Goal: Information Seeking & Learning: Learn about a topic

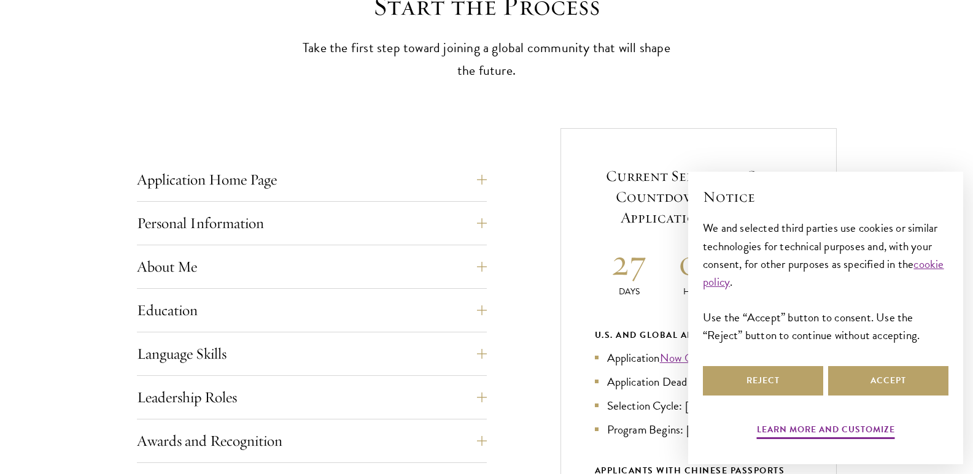
scroll to position [491, 0]
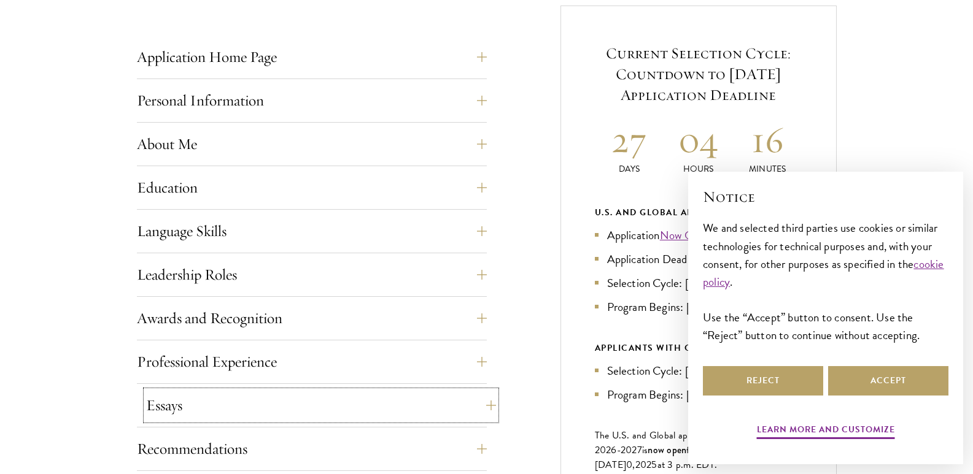
click at [193, 401] on button "Essays" at bounding box center [321, 405] width 350 height 29
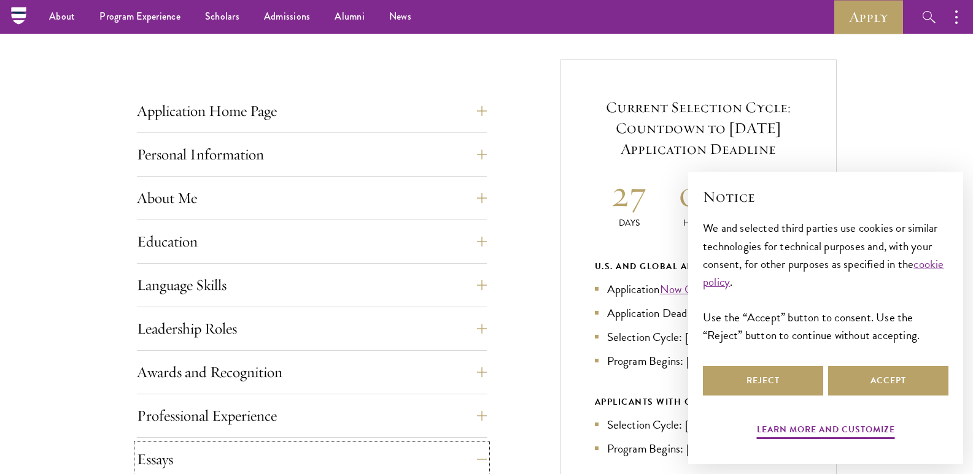
scroll to position [430, 0]
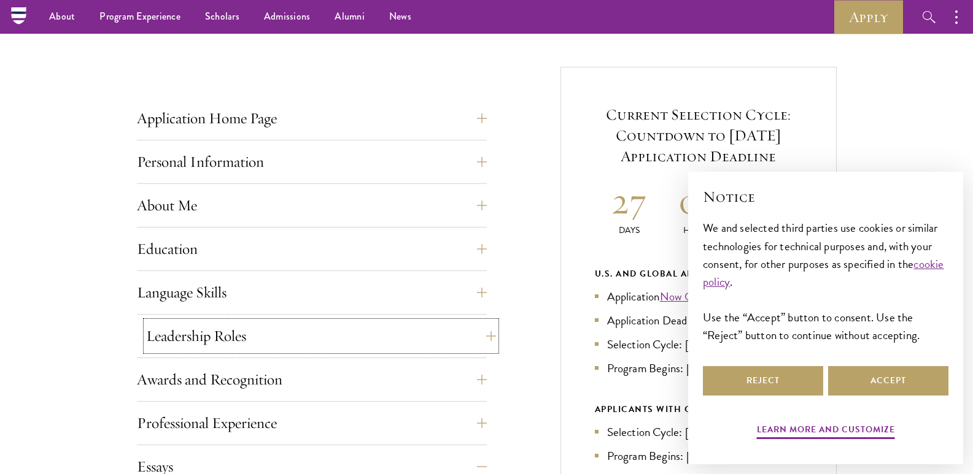
click at [245, 337] on button "Leadership Roles" at bounding box center [321, 336] width 350 height 29
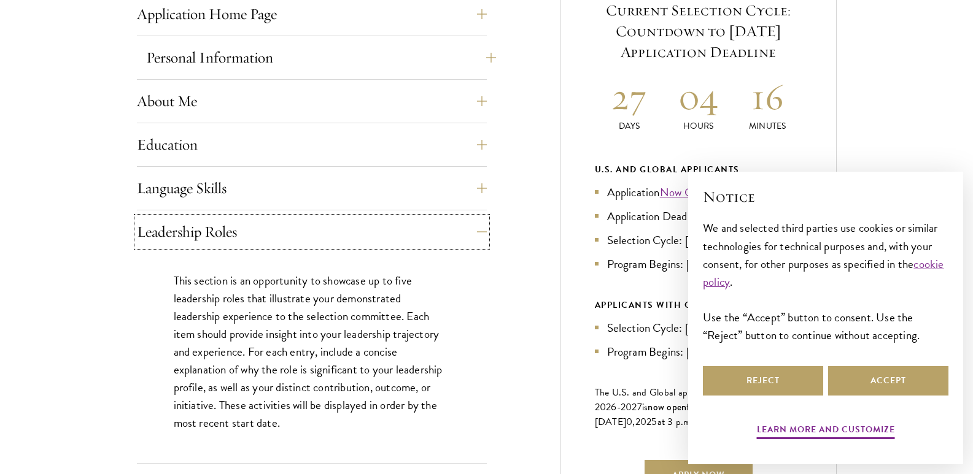
scroll to position [552, 0]
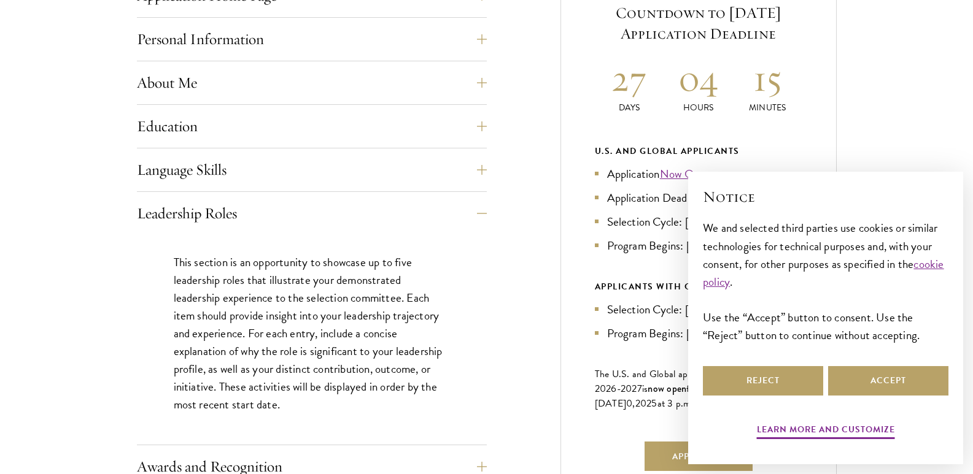
click at [397, 247] on div "This section is an opportunity to showcase up to five leadership roles that ill…" at bounding box center [312, 340] width 350 height 210
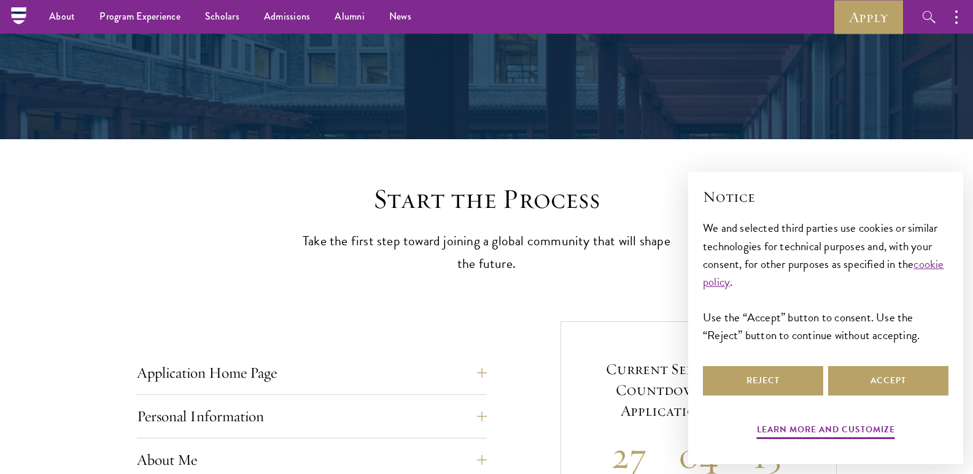
scroll to position [123, 0]
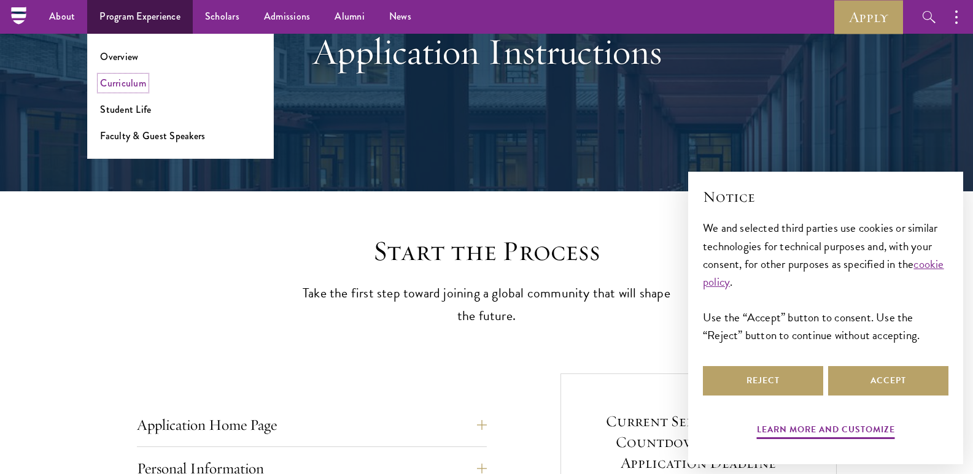
click at [128, 80] on link "Curriculum" at bounding box center [123, 83] width 46 height 14
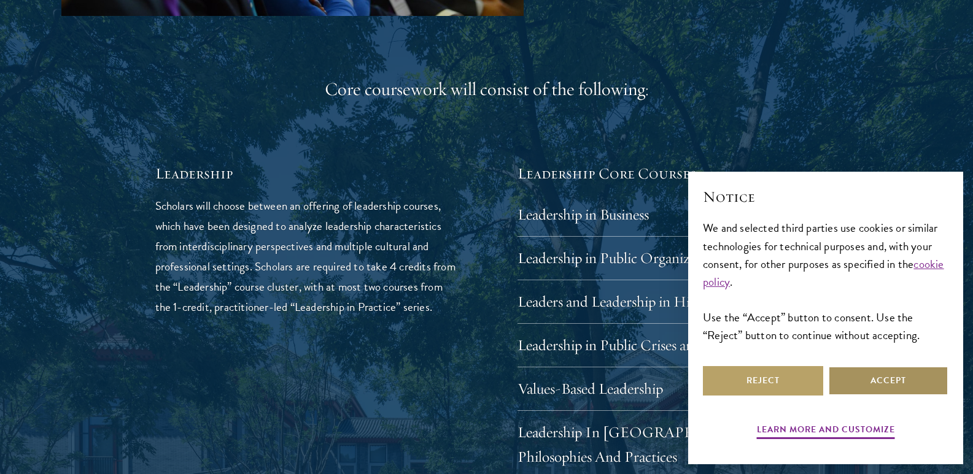
scroll to position [1964, 0]
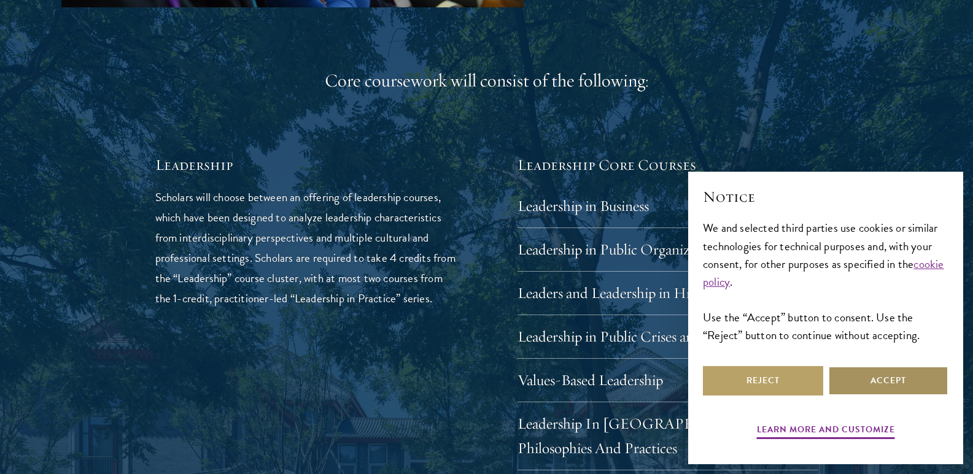
click at [868, 380] on button "Accept" at bounding box center [888, 380] width 120 height 29
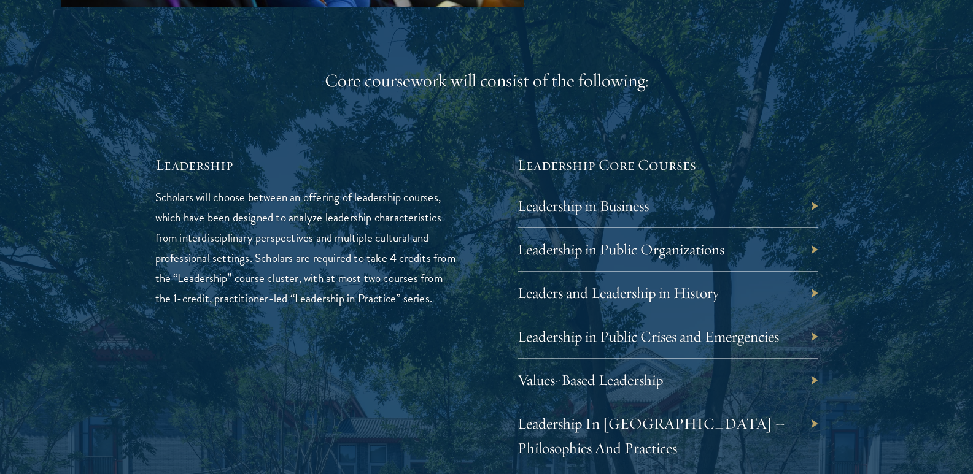
click at [812, 203] on div "Leadership in Business" at bounding box center [667, 207] width 301 height 44
click at [630, 203] on link "Leadership in Business" at bounding box center [592, 205] width 131 height 19
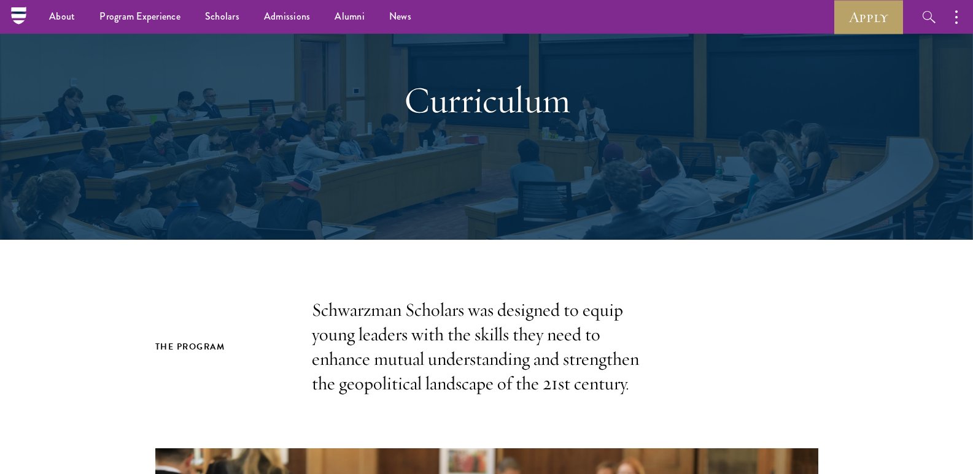
scroll to position [8, 0]
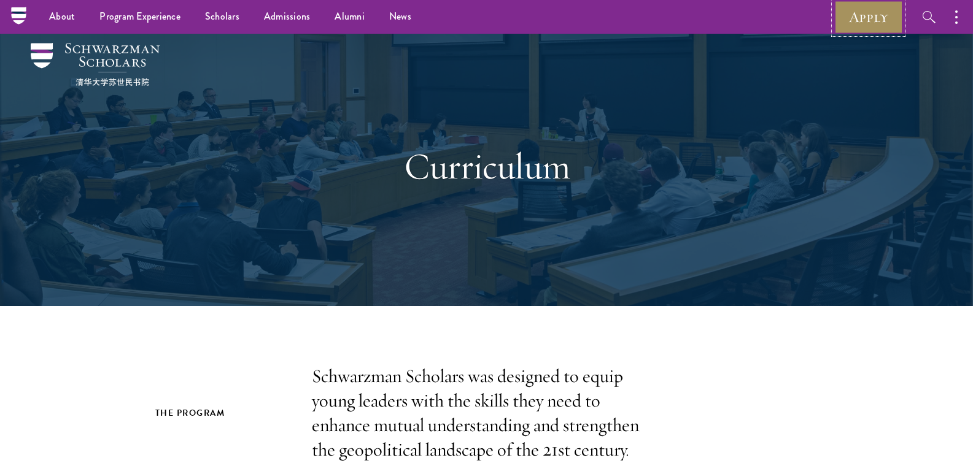
click at [863, 12] on link "Apply" at bounding box center [868, 17] width 69 height 34
click at [759, 239] on div "Curriculum" at bounding box center [486, 166] width 850 height 280
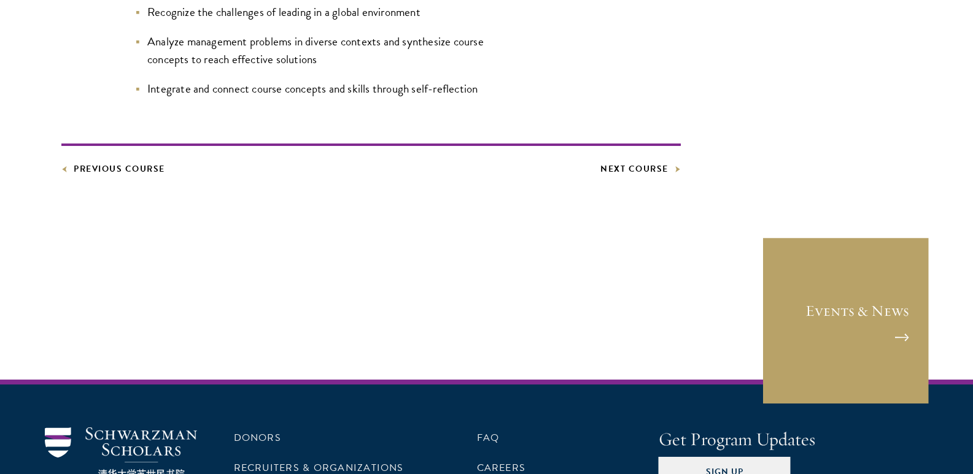
scroll to position [920, 0]
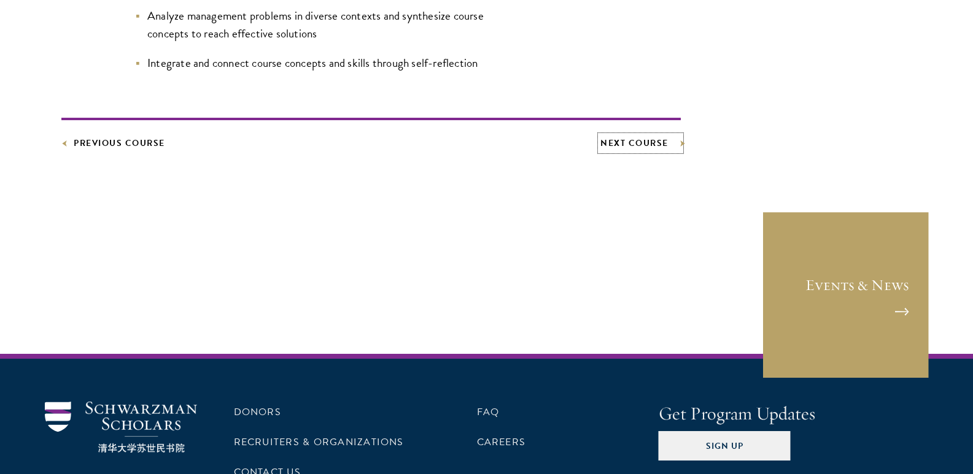
click at [612, 142] on link "Next Course" at bounding box center [640, 143] width 80 height 15
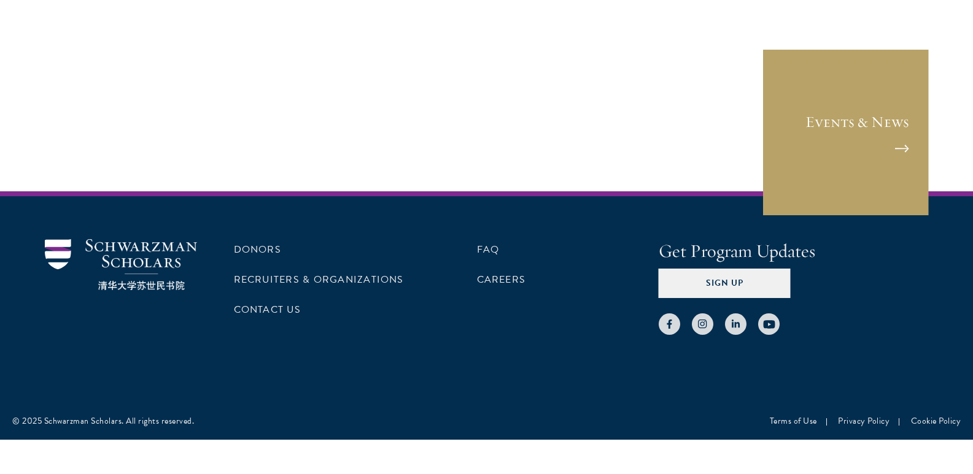
scroll to position [865, 0]
